Goal: Information Seeking & Learning: Understand process/instructions

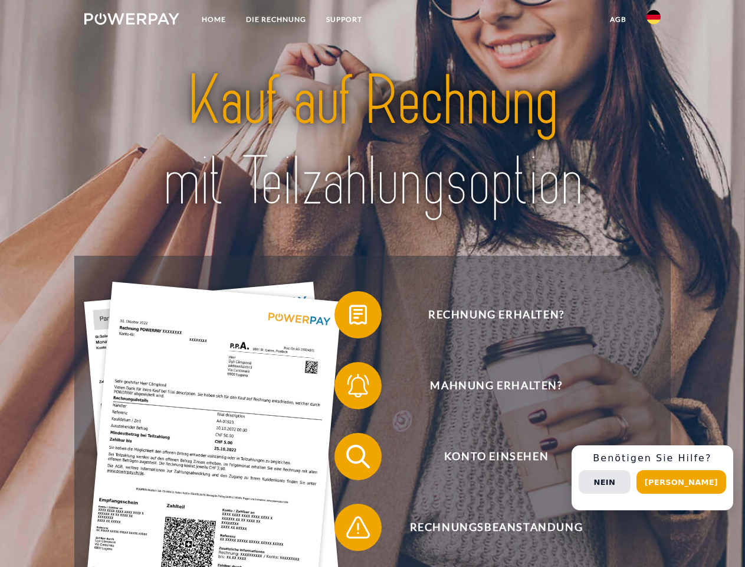
click at [132, 21] on img at bounding box center [131, 19] width 95 height 12
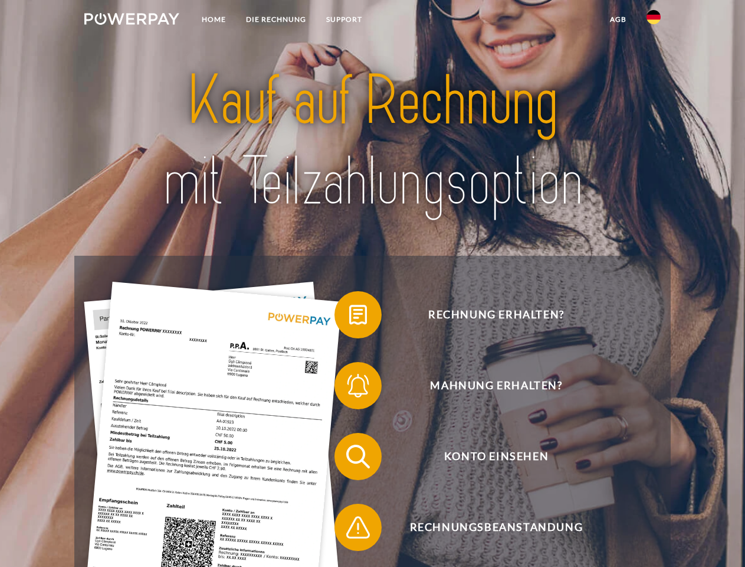
click at [654, 21] on img at bounding box center [654, 17] width 14 height 14
click at [618, 19] on link "agb" at bounding box center [618, 19] width 37 height 21
click at [349, 317] on span at bounding box center [340, 314] width 59 height 59
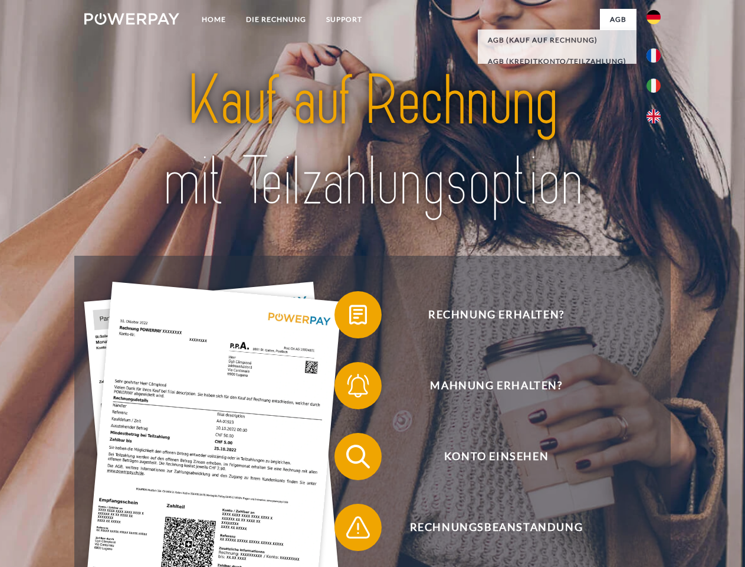
click at [349, 388] on span at bounding box center [340, 385] width 59 height 59
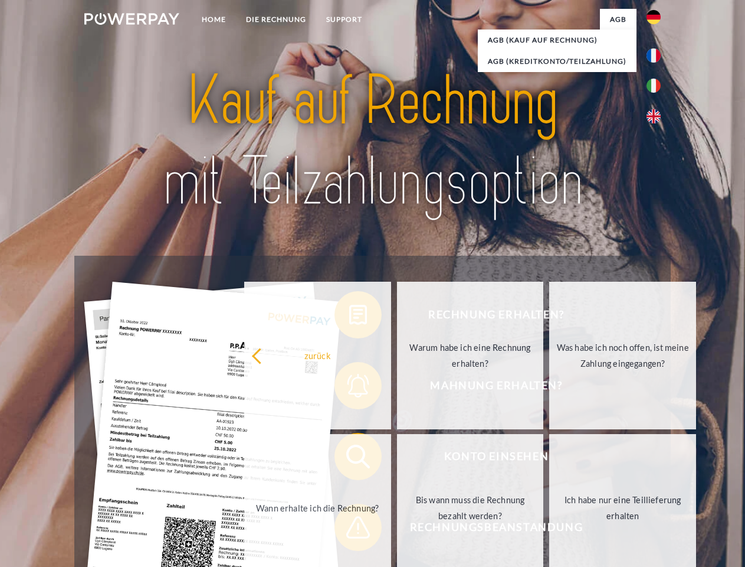
click at [397, 459] on link "Bis wann muss die Rechnung bezahlt werden?" at bounding box center [470, 508] width 147 height 148
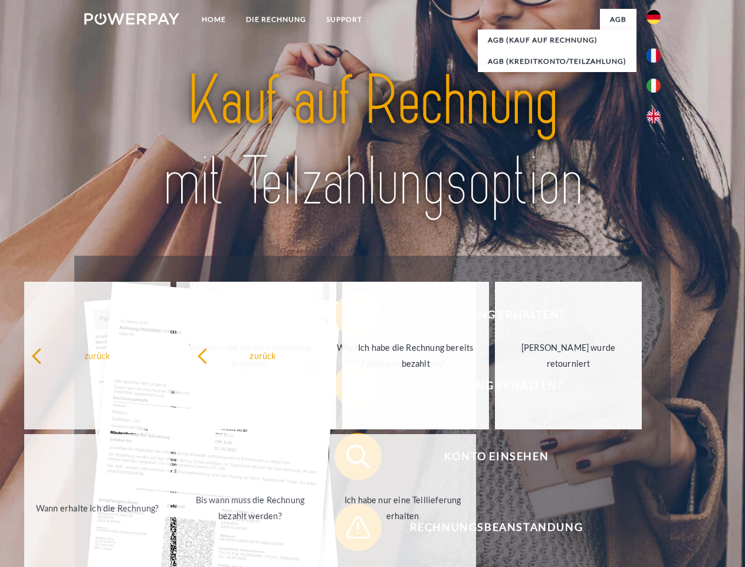
click at [349, 529] on span at bounding box center [340, 527] width 59 height 59
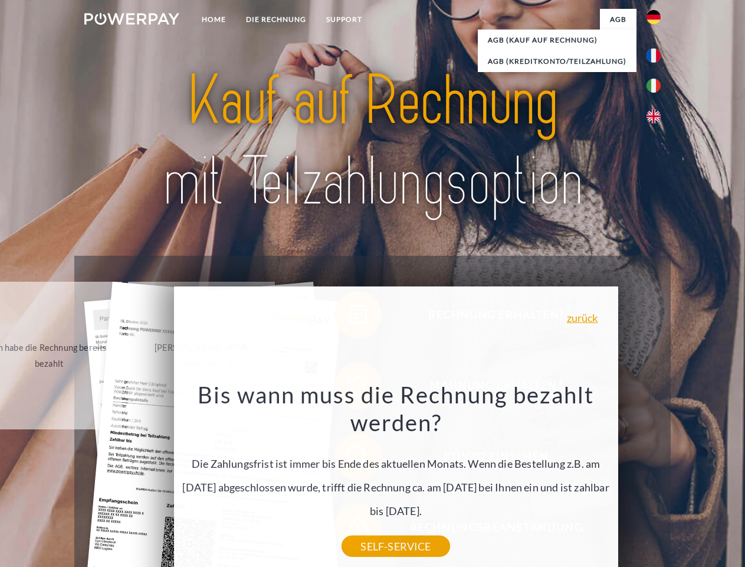
click at [657, 478] on div "Rechnung erhalten? Mahnung erhalten? Konto einsehen" at bounding box center [372, 492] width 596 height 472
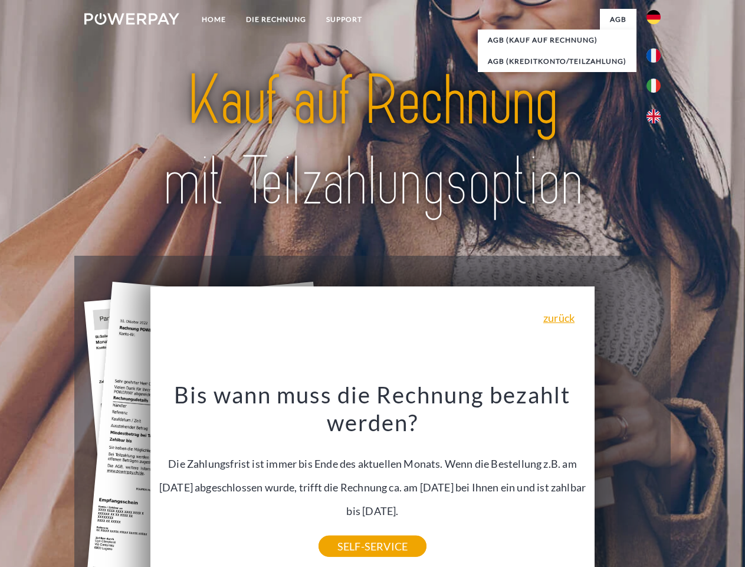
click at [628, 480] on span "Konto einsehen" at bounding box center [496, 456] width 289 height 47
click at [686, 482] on header "Home DIE RECHNUNG SUPPORT" at bounding box center [372, 407] width 745 height 815
